Goal: Task Accomplishment & Management: Use online tool/utility

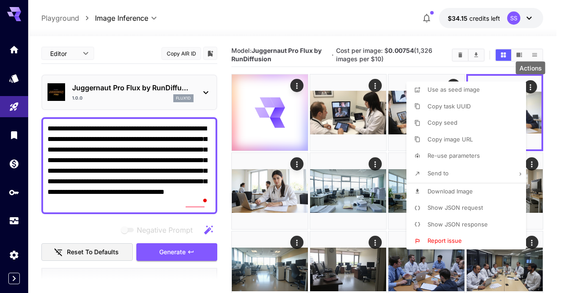
click at [449, 190] on span "Download Image" at bounding box center [450, 190] width 45 height 7
click at [371, 30] on div at bounding box center [281, 146] width 563 height 293
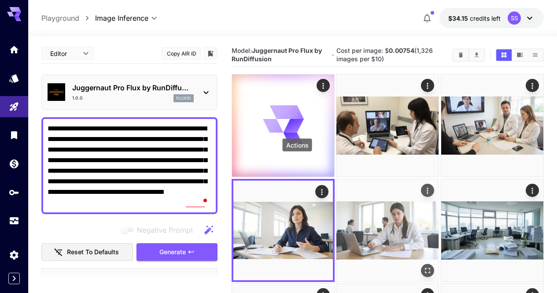
click at [423, 186] on icon "Actions" at bounding box center [427, 190] width 9 height 9
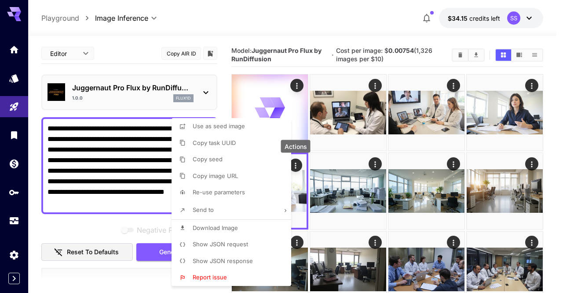
click at [253, 229] on li "Download Image" at bounding box center [234, 228] width 125 height 17
click at [348, 19] on div at bounding box center [281, 146] width 563 height 293
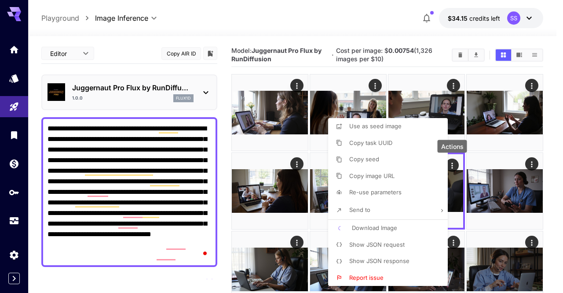
click at [248, 193] on div at bounding box center [281, 146] width 563 height 293
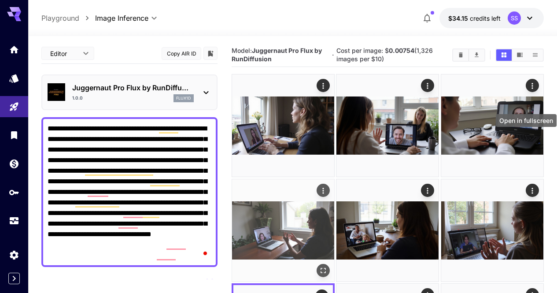
click at [327, 266] on icon "Open in fullscreen" at bounding box center [323, 270] width 9 height 9
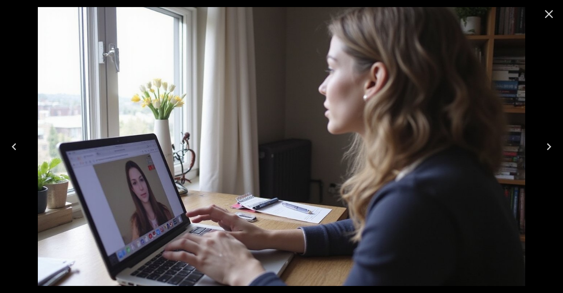
click at [551, 18] on icon "Close" at bounding box center [549, 14] width 14 height 14
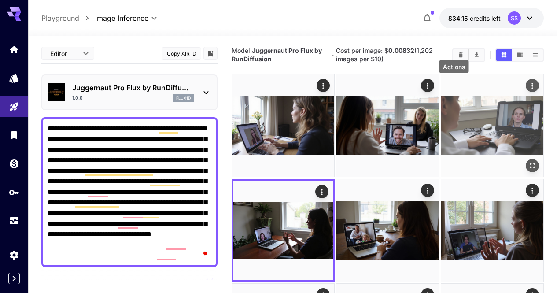
click at [528, 89] on icon "Actions" at bounding box center [532, 85] width 9 height 9
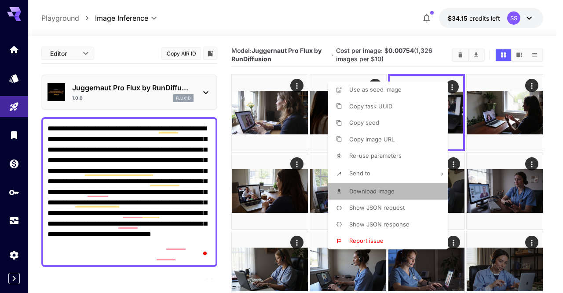
click at [389, 195] on li "Download Image" at bounding box center [390, 191] width 125 height 17
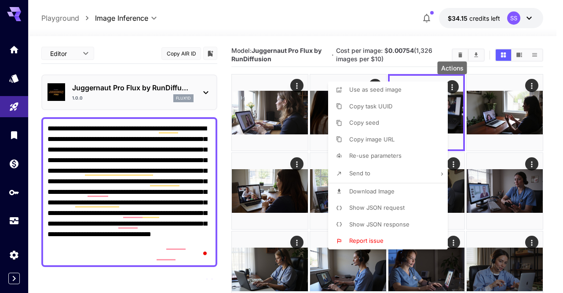
click at [334, 33] on div at bounding box center [281, 146] width 563 height 293
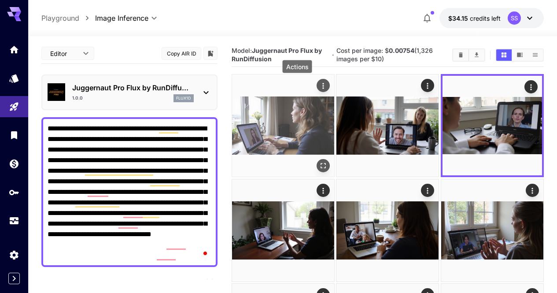
click at [319, 84] on icon "Actions" at bounding box center [323, 85] width 9 height 9
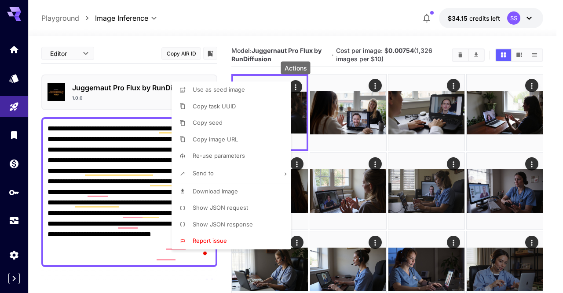
click at [253, 197] on li "Download Image" at bounding box center [234, 191] width 125 height 17
click at [131, 187] on div at bounding box center [281, 146] width 563 height 293
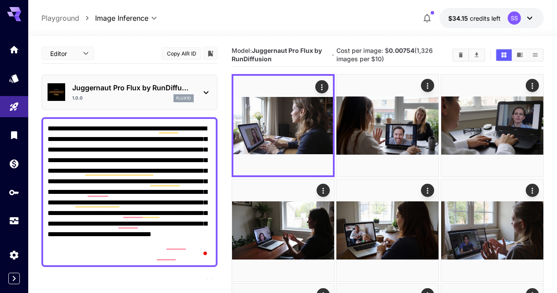
click at [460, 62] on div "Model: Juggernaut Pro Flux by RunDiffusion · Cost per image: $ 0.00754 (1,326 i…" at bounding box center [387, 55] width 312 height 16
click at [460, 57] on icon "Clear Images" at bounding box center [461, 54] width 4 height 5
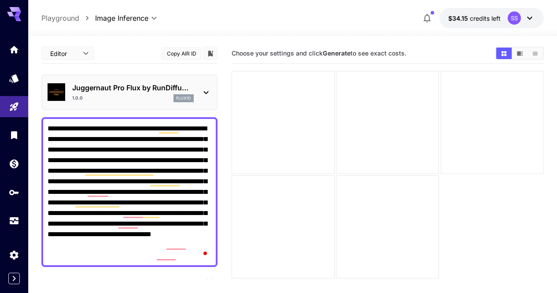
drag, startPoint x: 70, startPoint y: 224, endPoint x: 44, endPoint y: 124, distance: 103.9
click at [44, 124] on div "**********" at bounding box center [129, 192] width 176 height 150
paste textarea "To enrich screen reader interactions, please activate Accessibility in Grammarl…"
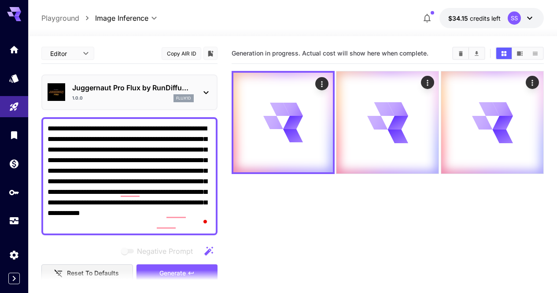
type textarea "**********"
